Goal: Information Seeking & Learning: Find specific fact

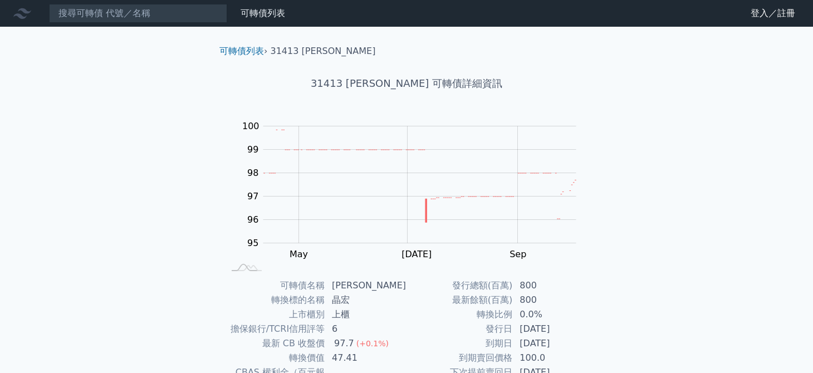
scroll to position [111, 0]
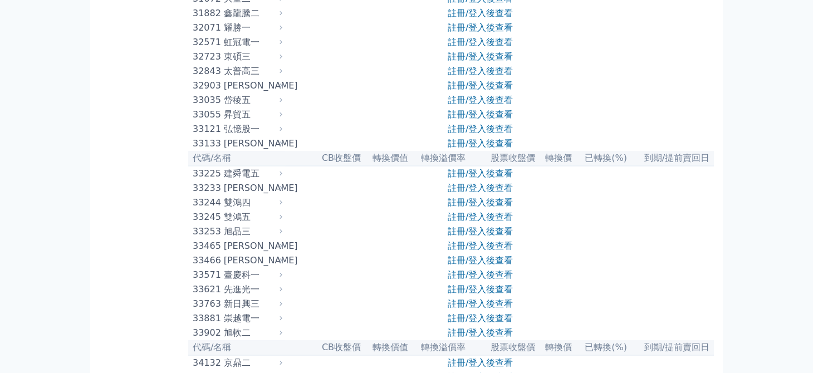
scroll to position [1783, 0]
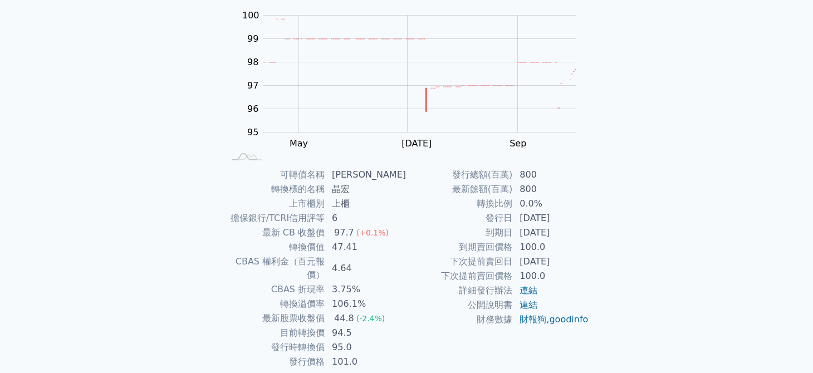
scroll to position [142, 0]
